Goal: Transaction & Acquisition: Purchase product/service

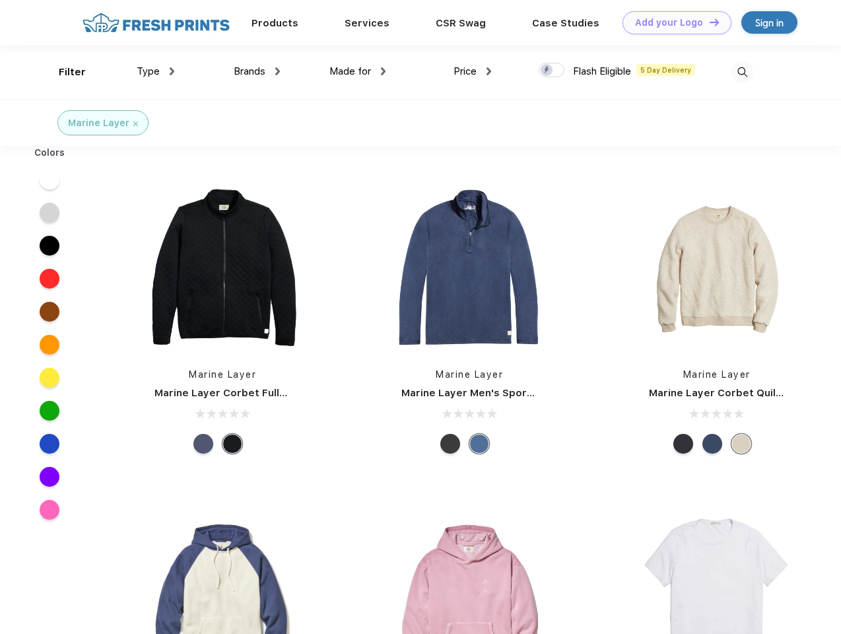
click at [672, 22] on link "Add your Logo Design Tool" at bounding box center [677, 22] width 109 height 23
click at [0, 0] on div "Design Tool" at bounding box center [0, 0] width 0 height 0
click at [708, 22] on link "Add your Logo Design Tool" at bounding box center [677, 22] width 109 height 23
click at [63, 72] on div "Filter" at bounding box center [72, 72] width 27 height 15
click at [156, 71] on span "Type" at bounding box center [148, 71] width 23 height 12
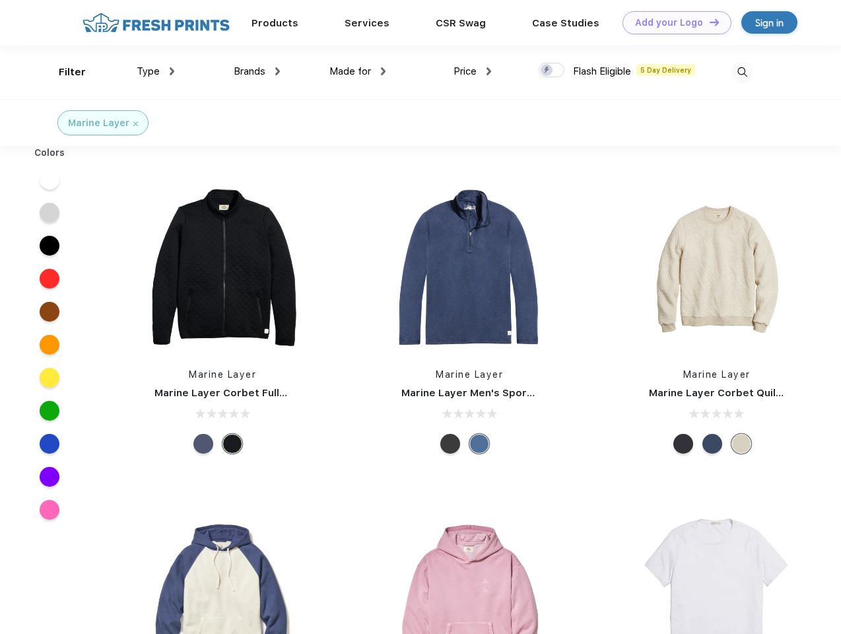
click at [257, 71] on span "Brands" at bounding box center [250, 71] width 32 height 12
click at [358, 71] on span "Made for" at bounding box center [350, 71] width 42 height 12
click at [473, 71] on span "Price" at bounding box center [465, 71] width 23 height 12
click at [552, 71] on div at bounding box center [552, 70] width 26 height 15
click at [547, 71] on input "checkbox" at bounding box center [543, 66] width 9 height 9
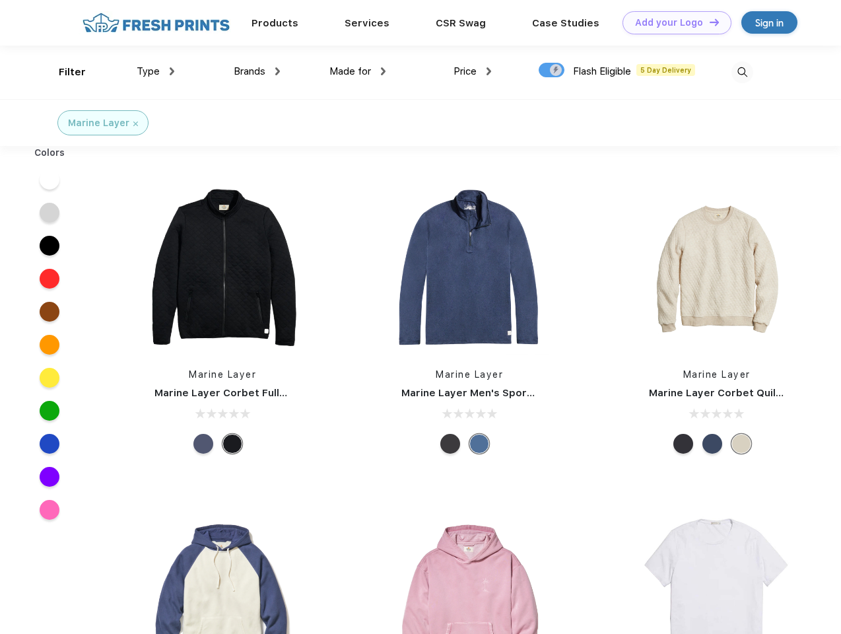
click at [742, 72] on img at bounding box center [742, 72] width 22 height 22
